Goal: Task Accomplishment & Management: Use online tool/utility

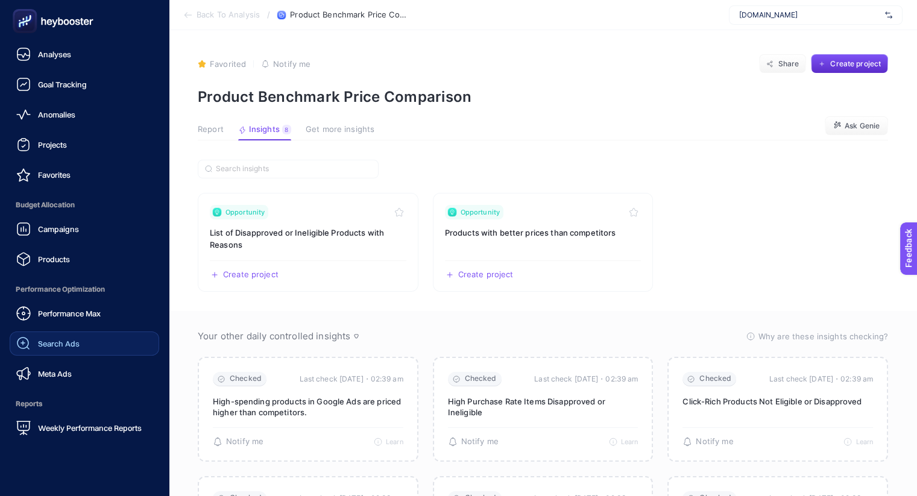
click at [65, 344] on span "Search Ads" at bounding box center [59, 344] width 42 height 10
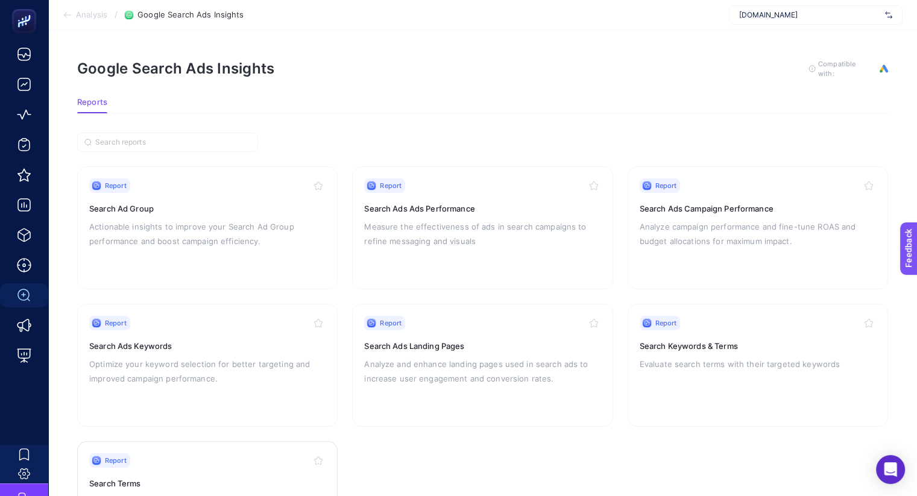
click at [154, 465] on div "Report" at bounding box center [207, 461] width 236 height 14
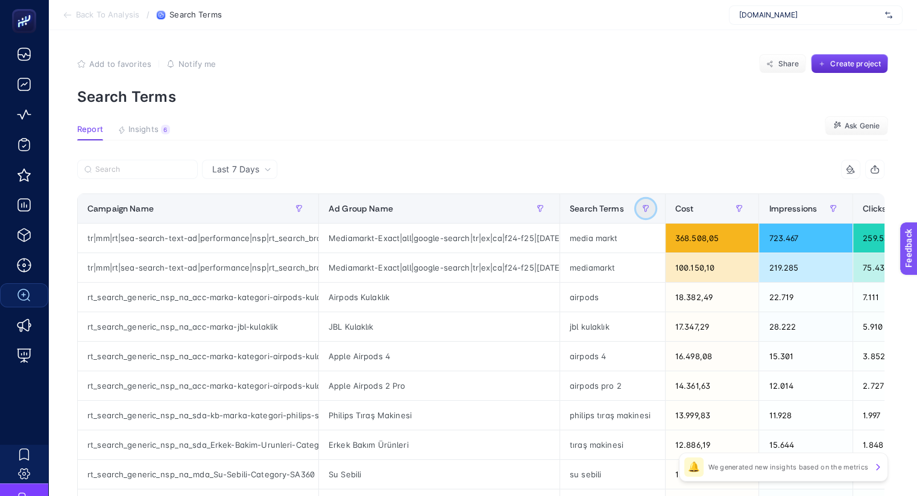
click at [642, 208] on icon "button" at bounding box center [645, 208] width 7 height 7
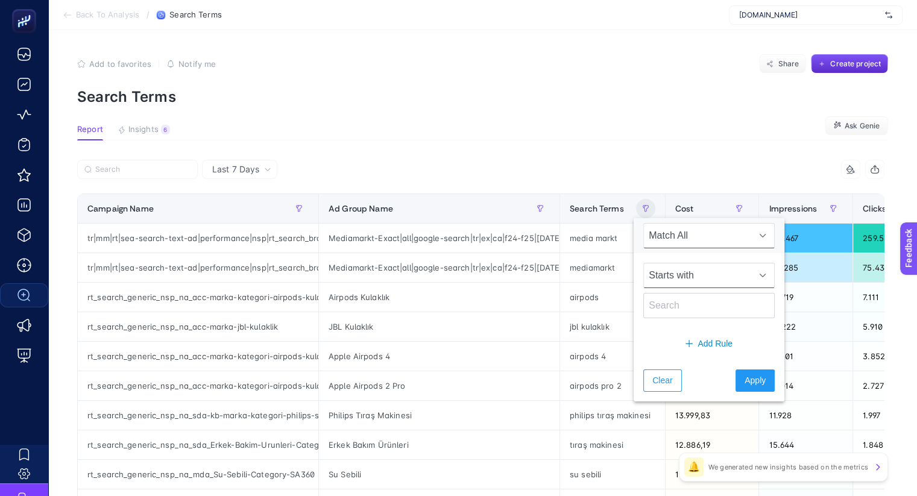
click at [691, 274] on span "Starts with" at bounding box center [697, 276] width 107 height 24
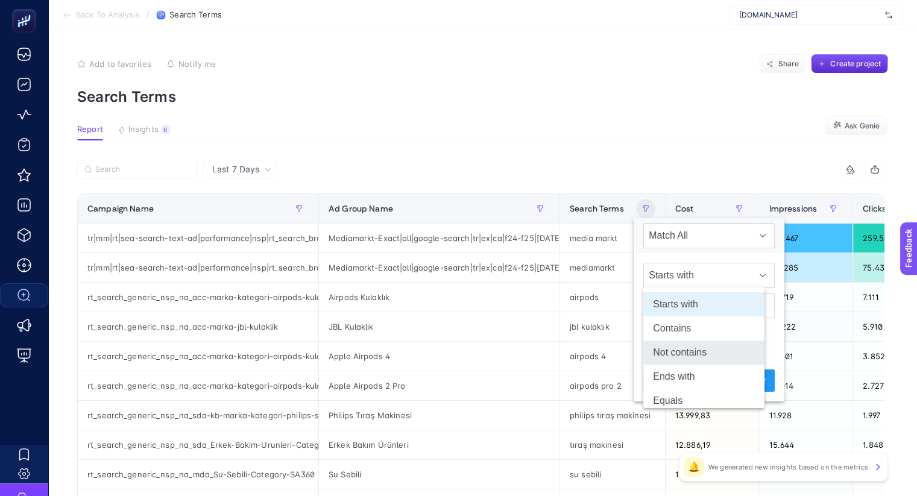
click at [685, 358] on li "Not contains" at bounding box center [704, 353] width 121 height 24
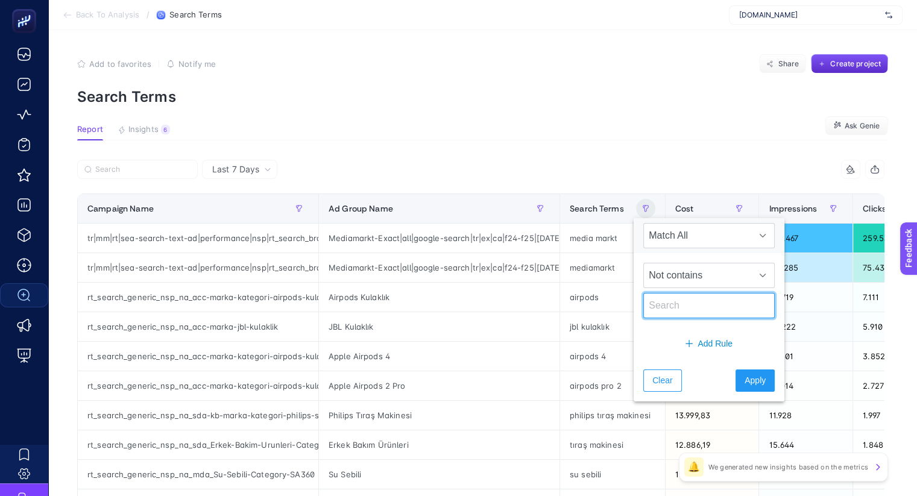
click at [661, 302] on input "text" at bounding box center [709, 305] width 131 height 25
type input "17"
click at [754, 383] on button "Apply" at bounding box center [755, 381] width 39 height 22
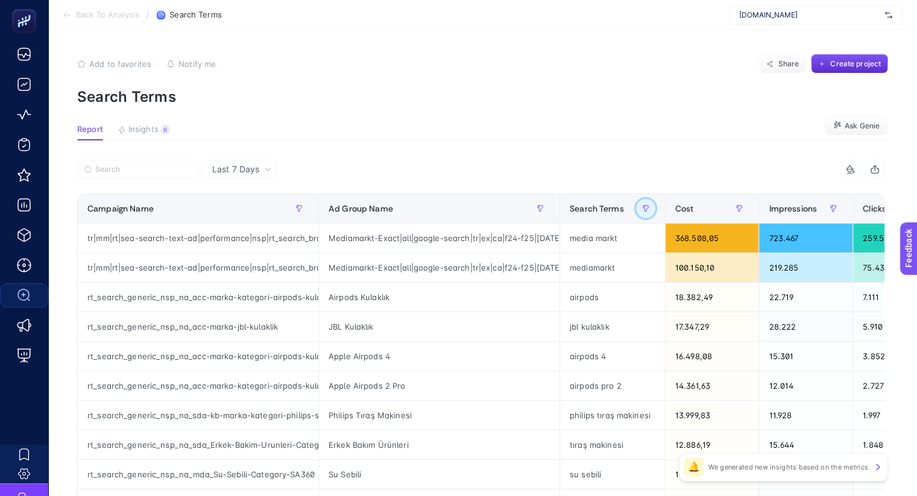
click at [636, 208] on button "button" at bounding box center [645, 208] width 19 height 19
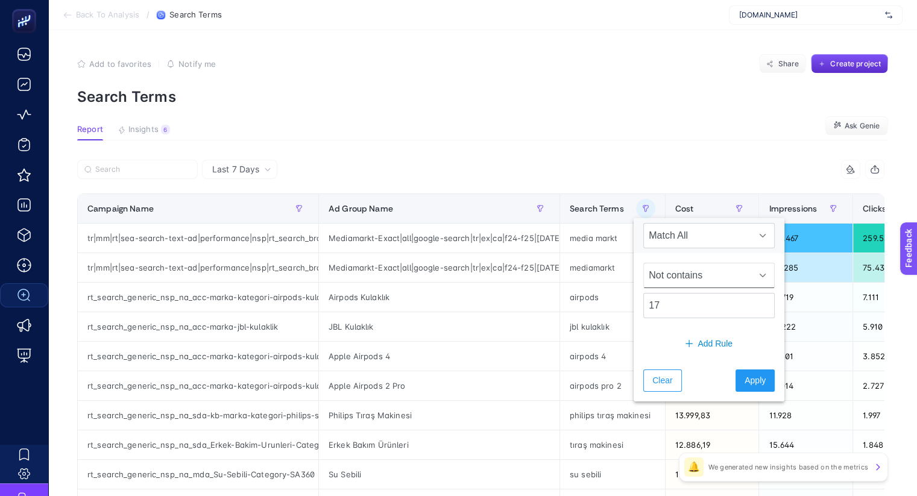
click at [710, 283] on span "Not contains" at bounding box center [697, 276] width 107 height 24
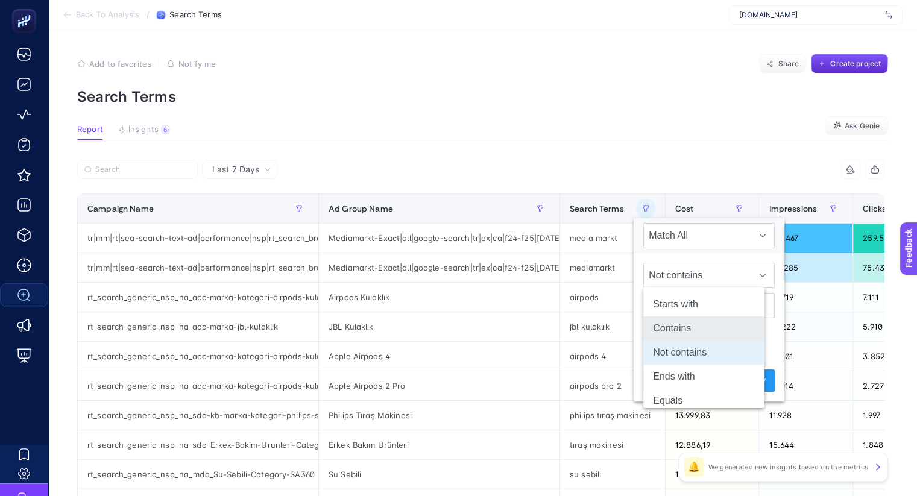
click at [698, 323] on li "Contains" at bounding box center [704, 329] width 121 height 24
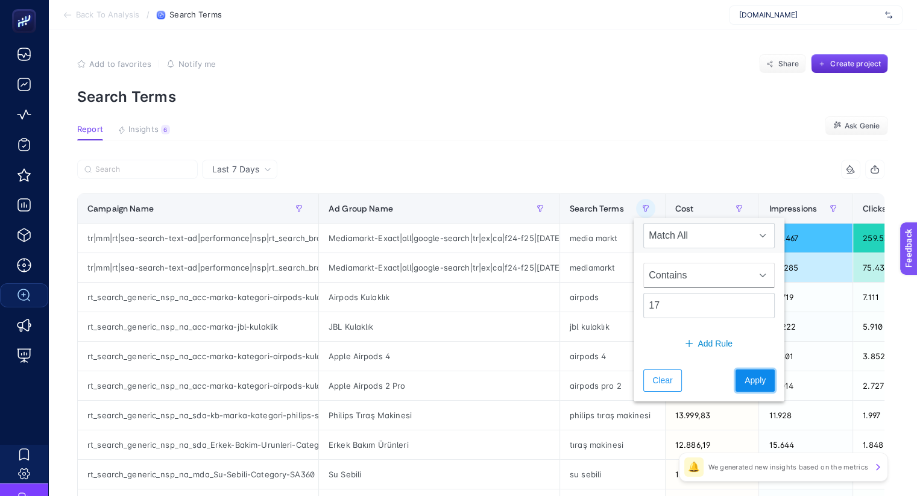
click at [745, 375] on span "Apply" at bounding box center [755, 381] width 21 height 13
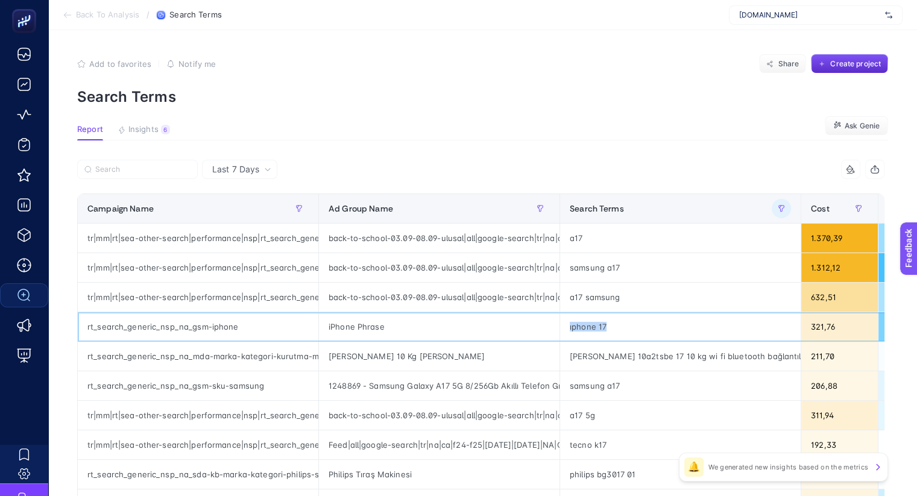
drag, startPoint x: 598, startPoint y: 319, endPoint x: 555, endPoint y: 319, distance: 42.8
click at [560, 319] on div "ıphone 17" at bounding box center [680, 326] width 241 height 29
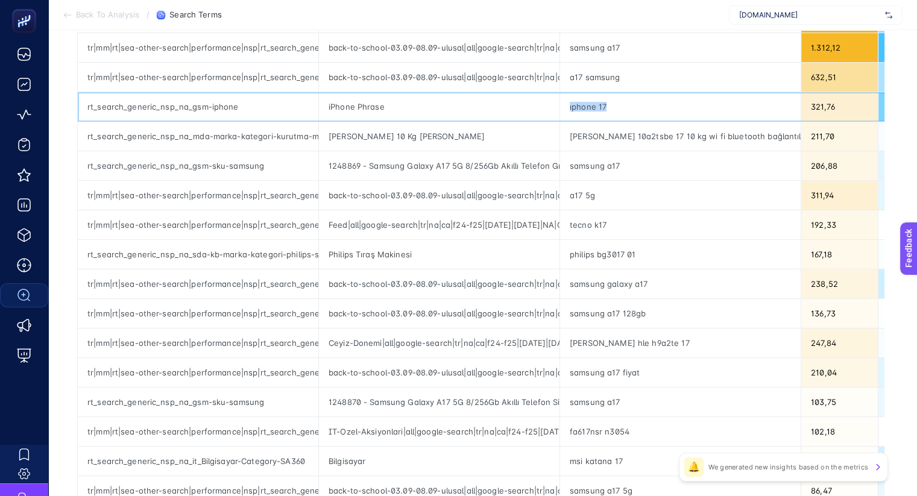
scroll to position [150, 8]
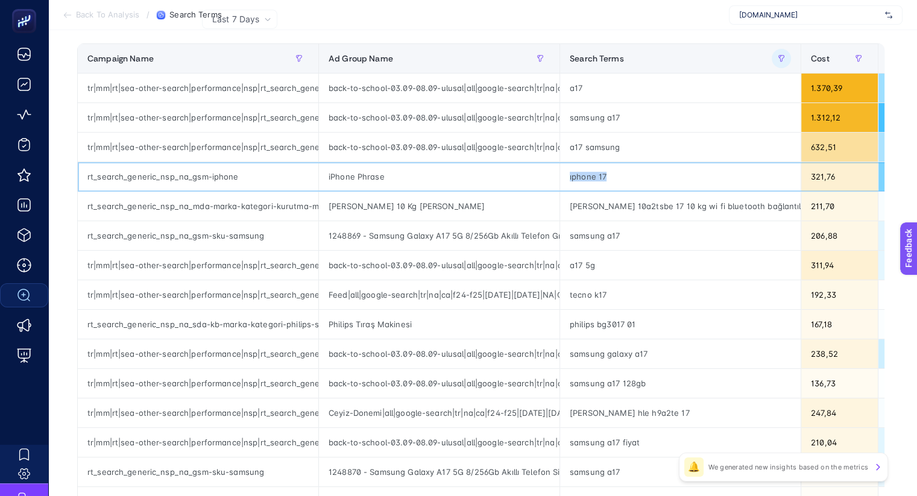
copy div "ıphone 17"
click at [778, 60] on icon "button" at bounding box center [781, 58] width 7 height 7
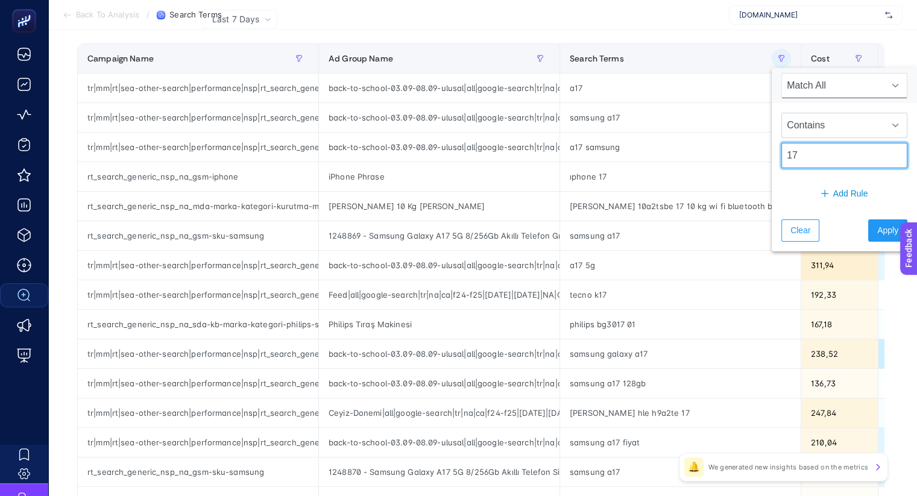
click at [809, 151] on input "17" at bounding box center [845, 155] width 126 height 25
paste input "ıphone 17"
type input "ıphone 17"
click at [879, 227] on span "Apply" at bounding box center [888, 230] width 21 height 13
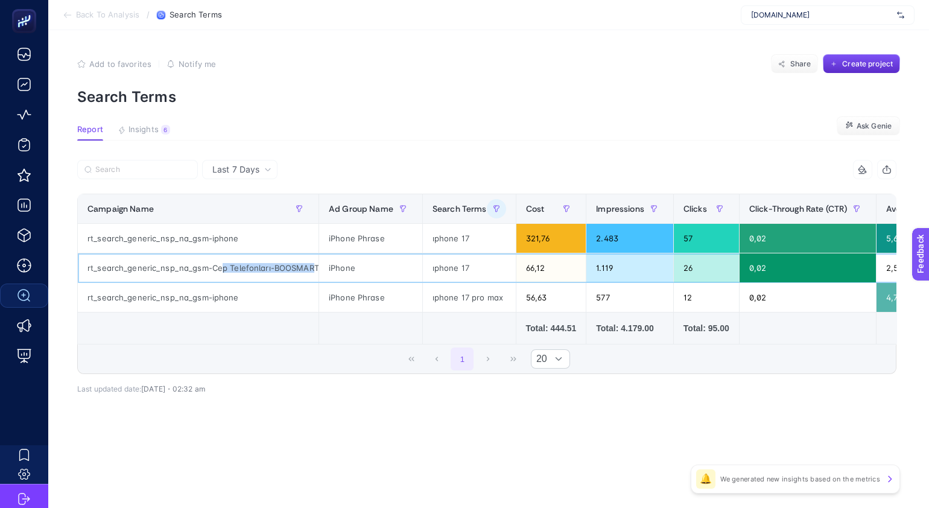
scroll to position [0, 53]
drag, startPoint x: 232, startPoint y: 261, endPoint x: 378, endPoint y: 267, distance: 146.7
click at [378, 267] on tr "rt_search_generic_nsp_na_gsm-Cep Telefonları-BOOSMART-PL3-SA360 iPhone ıphone 1…" at bounding box center [734, 268] width 1313 height 30
click at [353, 445] on div "Last 7 Days 9 items selected Campaign Name Ad Group Name Search Terms Cost Impr…" at bounding box center [487, 303] width 838 height 287
